Goal: Task Accomplishment & Management: Use online tool/utility

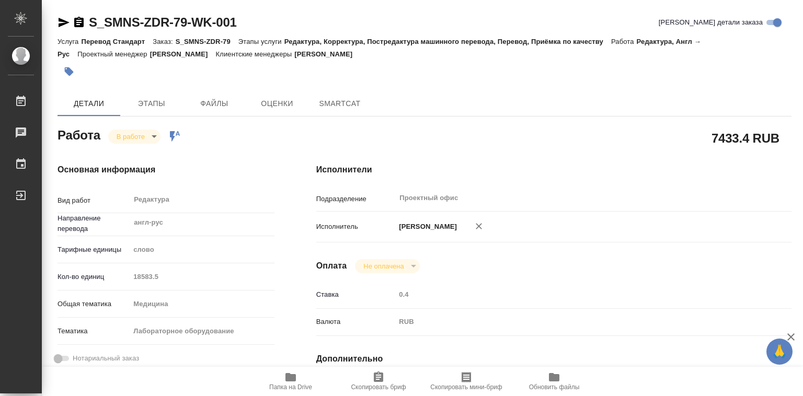
type textarea "x"
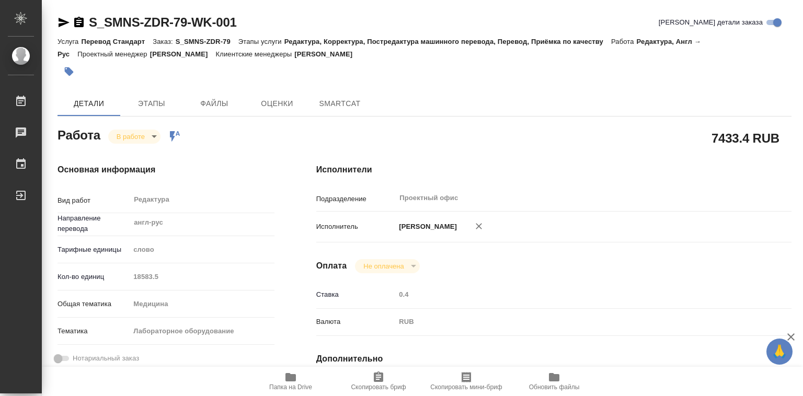
type textarea "x"
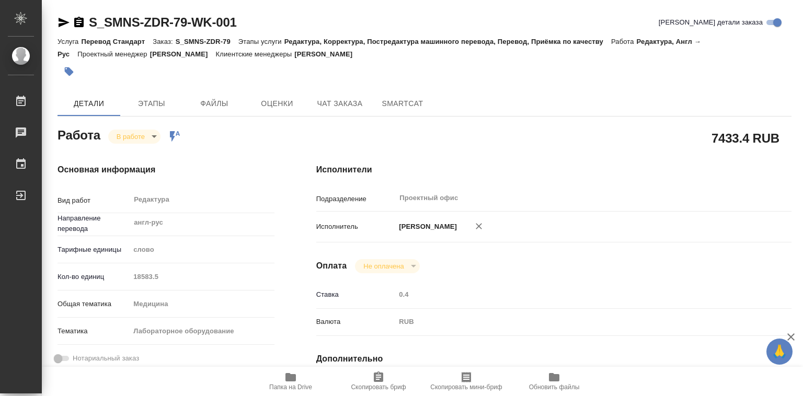
scroll to position [157, 0]
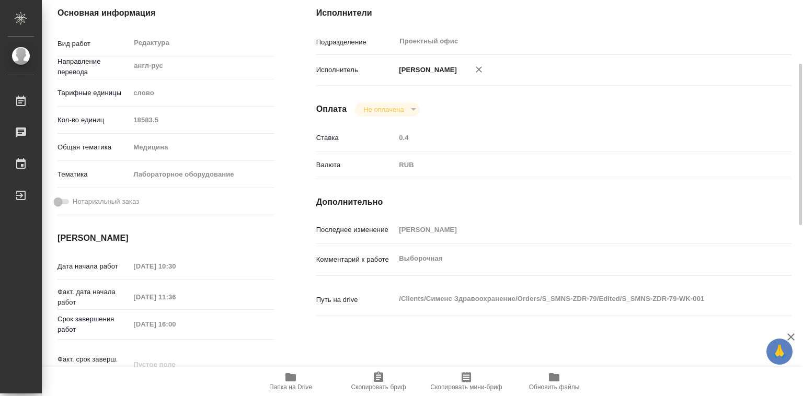
type textarea "x"
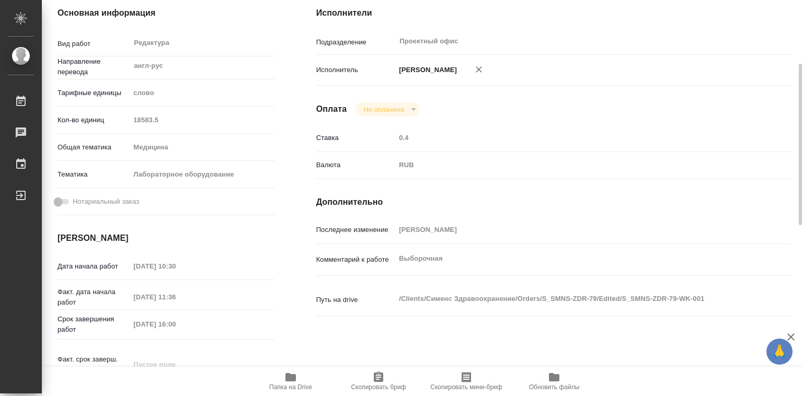
type textarea "x"
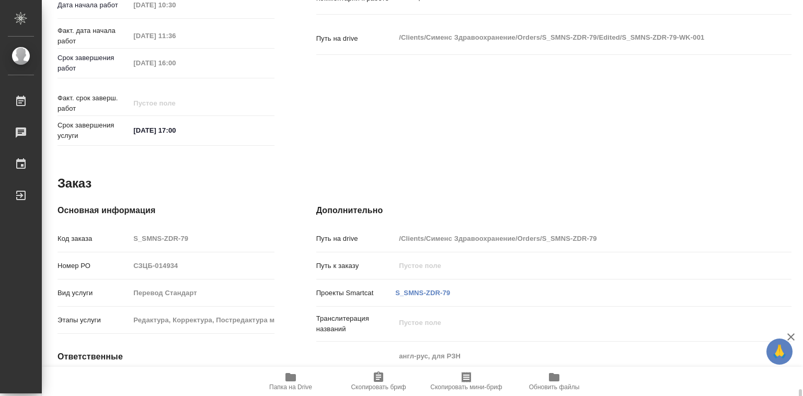
scroll to position [573, 0]
